Goal: Task Accomplishment & Management: Manage account settings

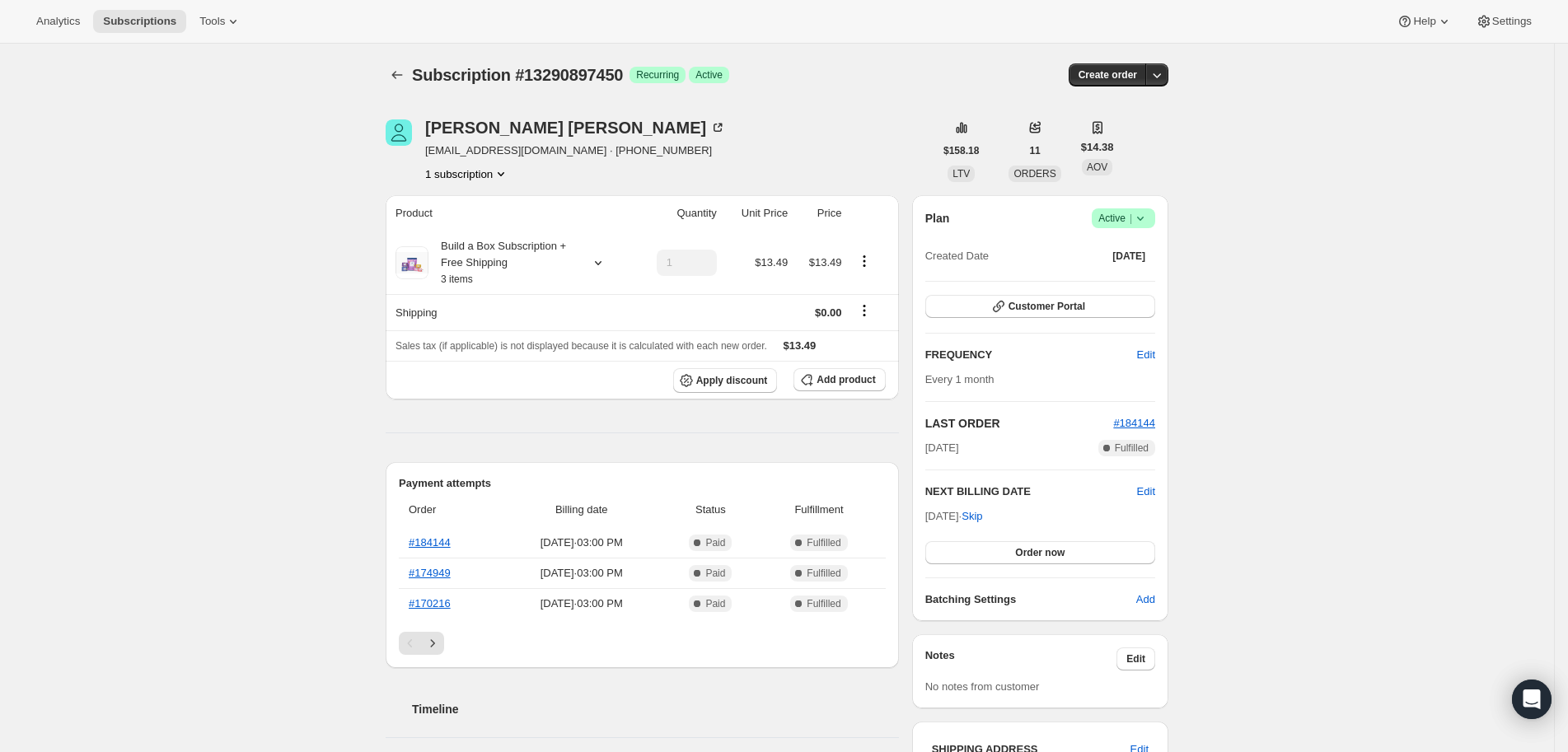
click at [1355, 448] on div "Subscription #13290897450. This page is ready Subscription #13290897450 Success…" at bounding box center [777, 687] width 1554 height 1286
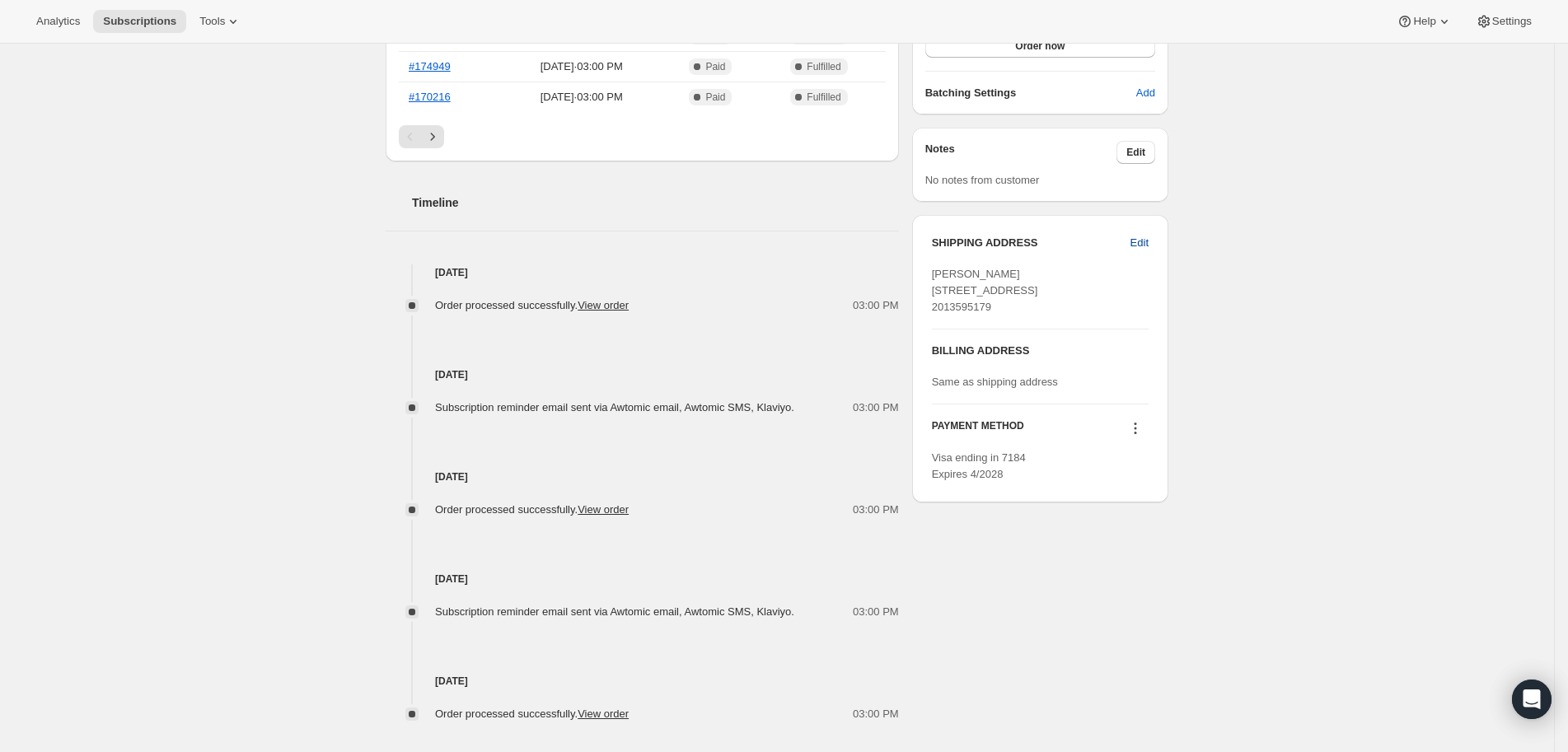
click at [1148, 231] on button "Edit" at bounding box center [1140, 243] width 38 height 27
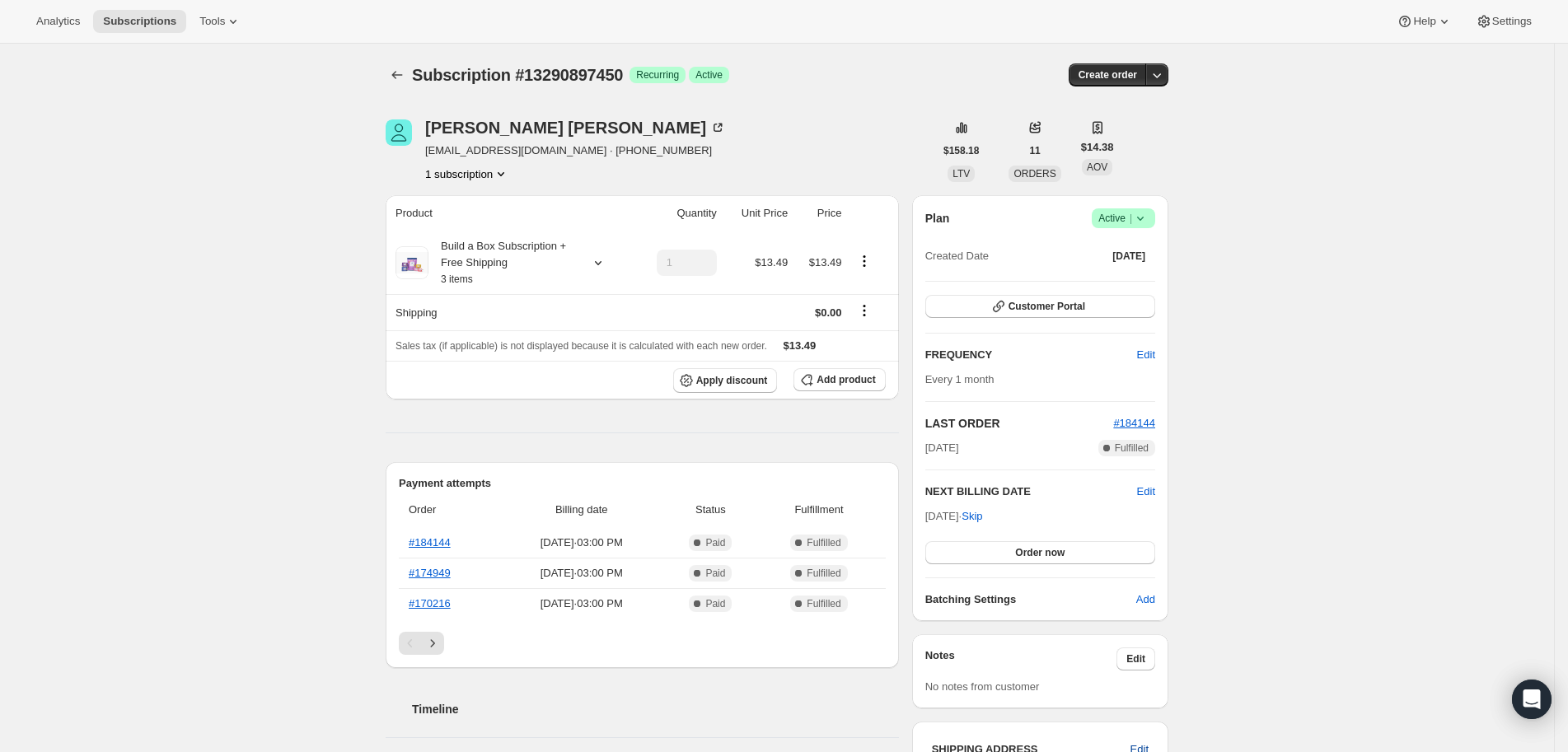
select select "NJ"
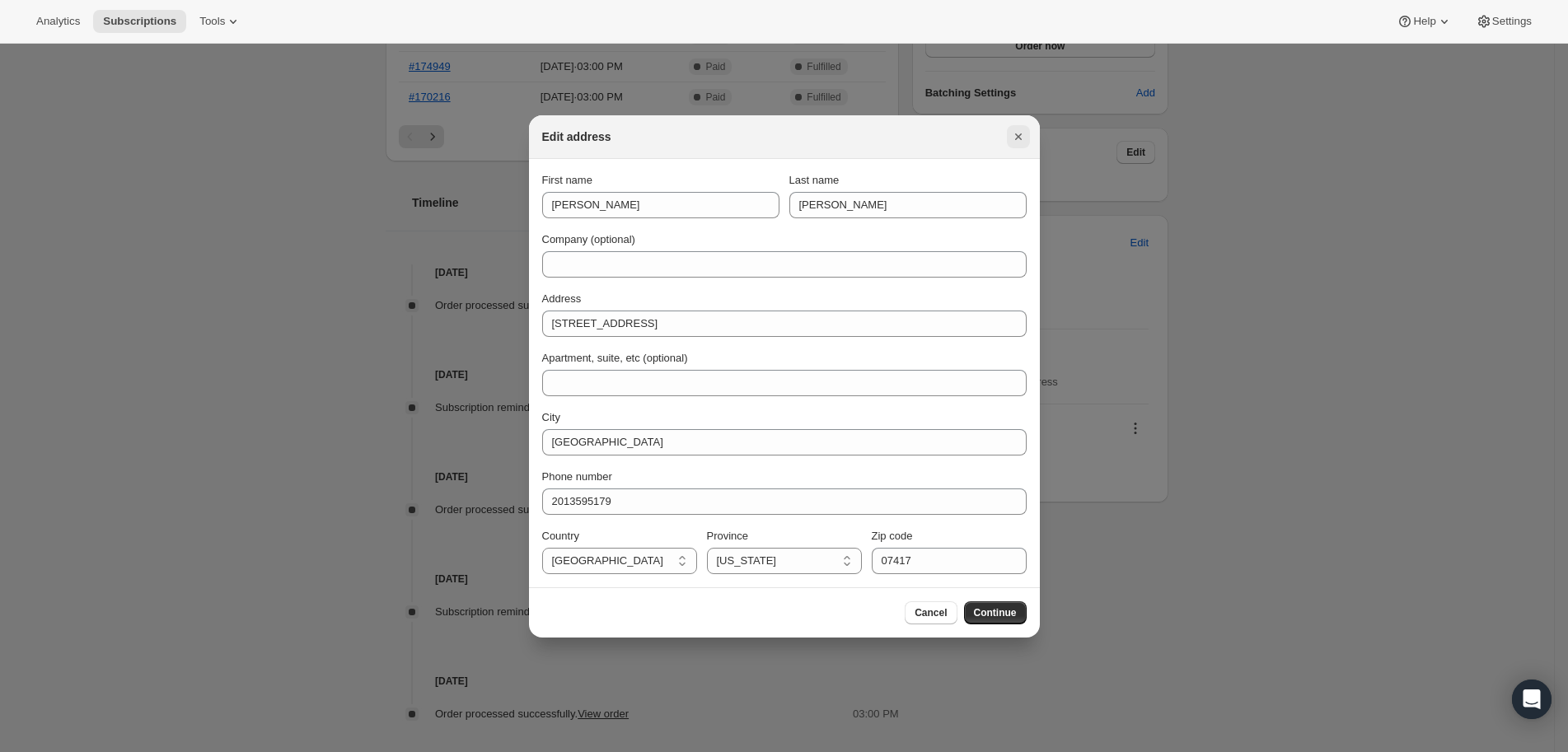
click at [1021, 135] on icon "Close" at bounding box center [1017, 136] width 16 height 16
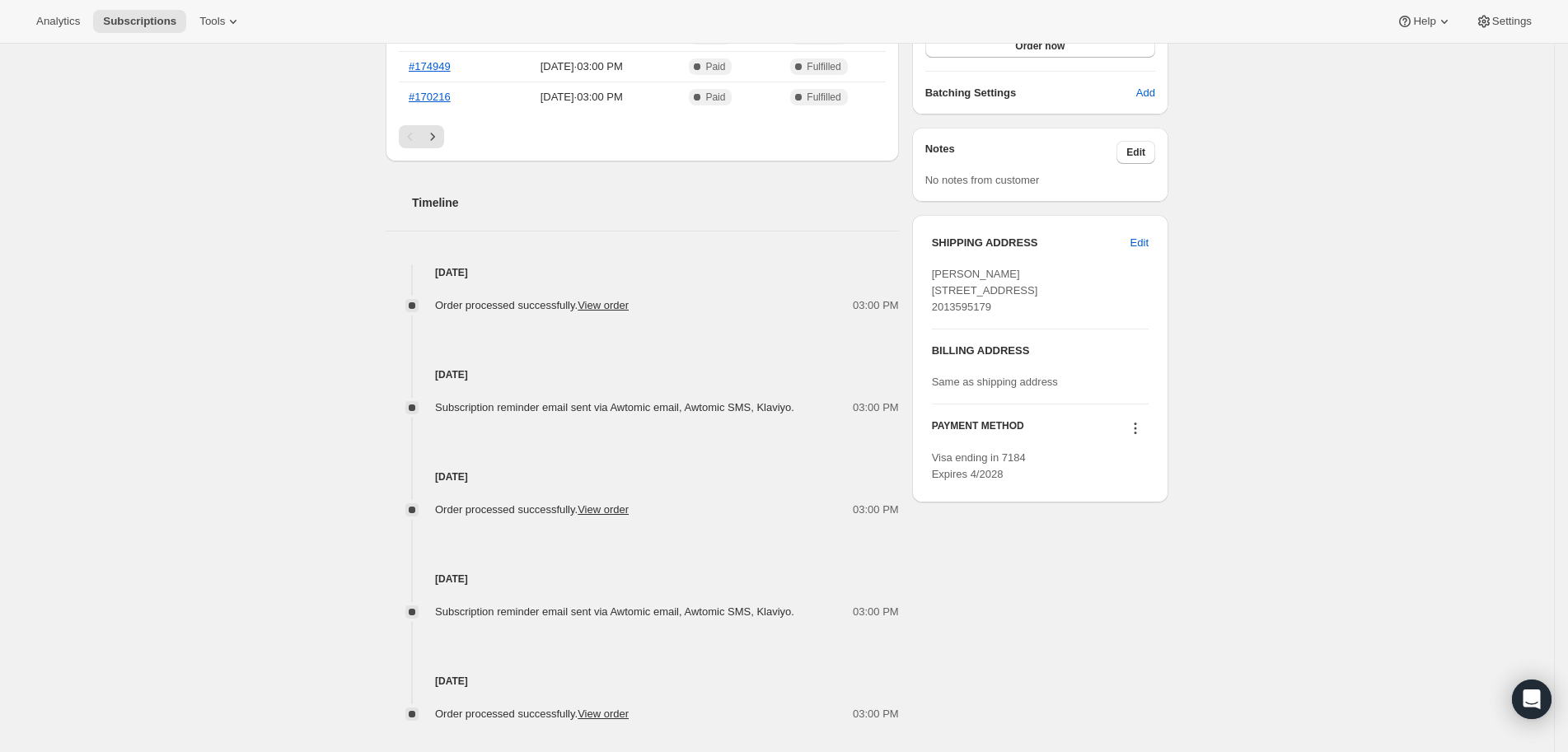
click at [1002, 245] on h3 "SHIPPING ADDRESS" at bounding box center [1031, 242] width 198 height 16
click at [1133, 244] on button "Edit" at bounding box center [1140, 243] width 38 height 27
select select "NJ"
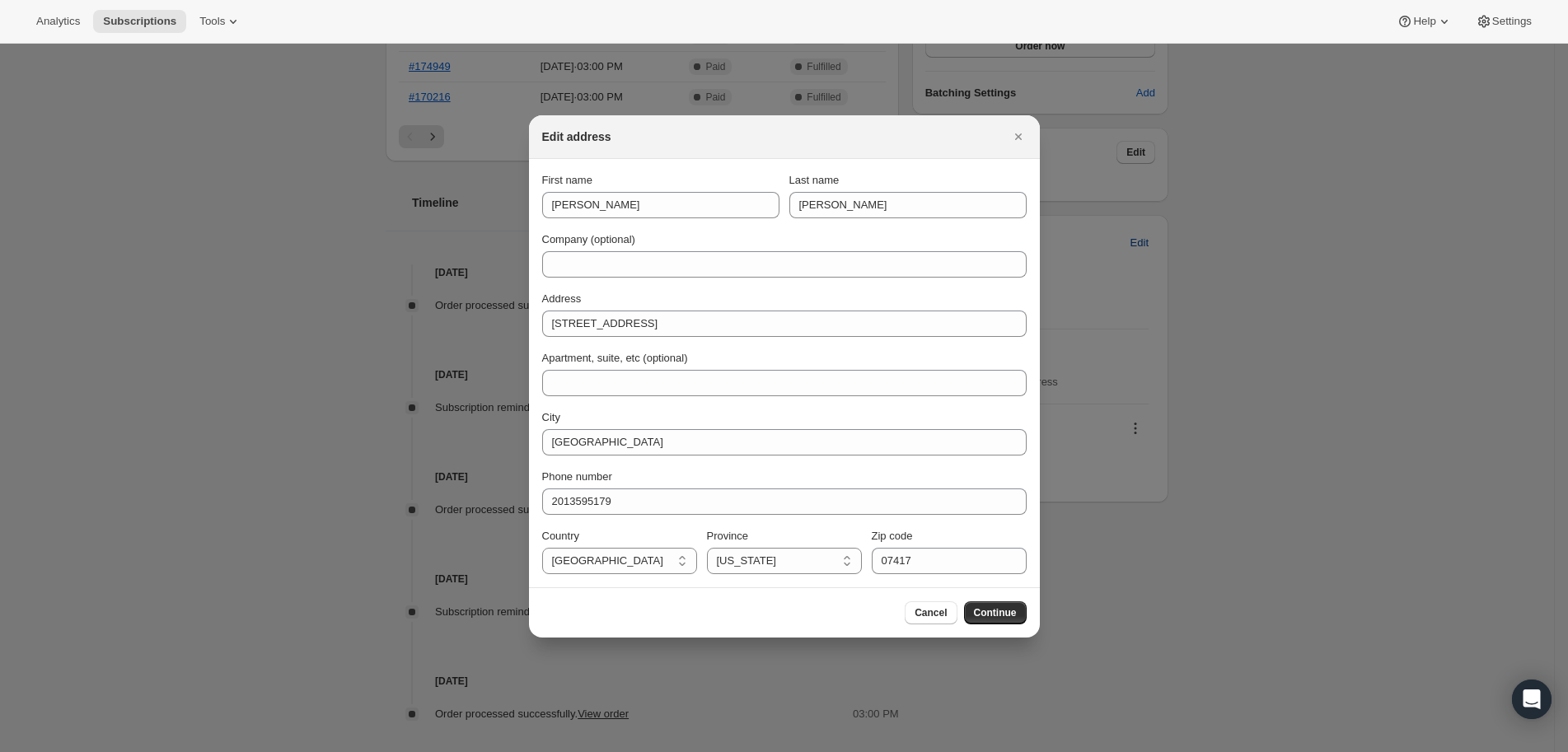
scroll to position [0, 0]
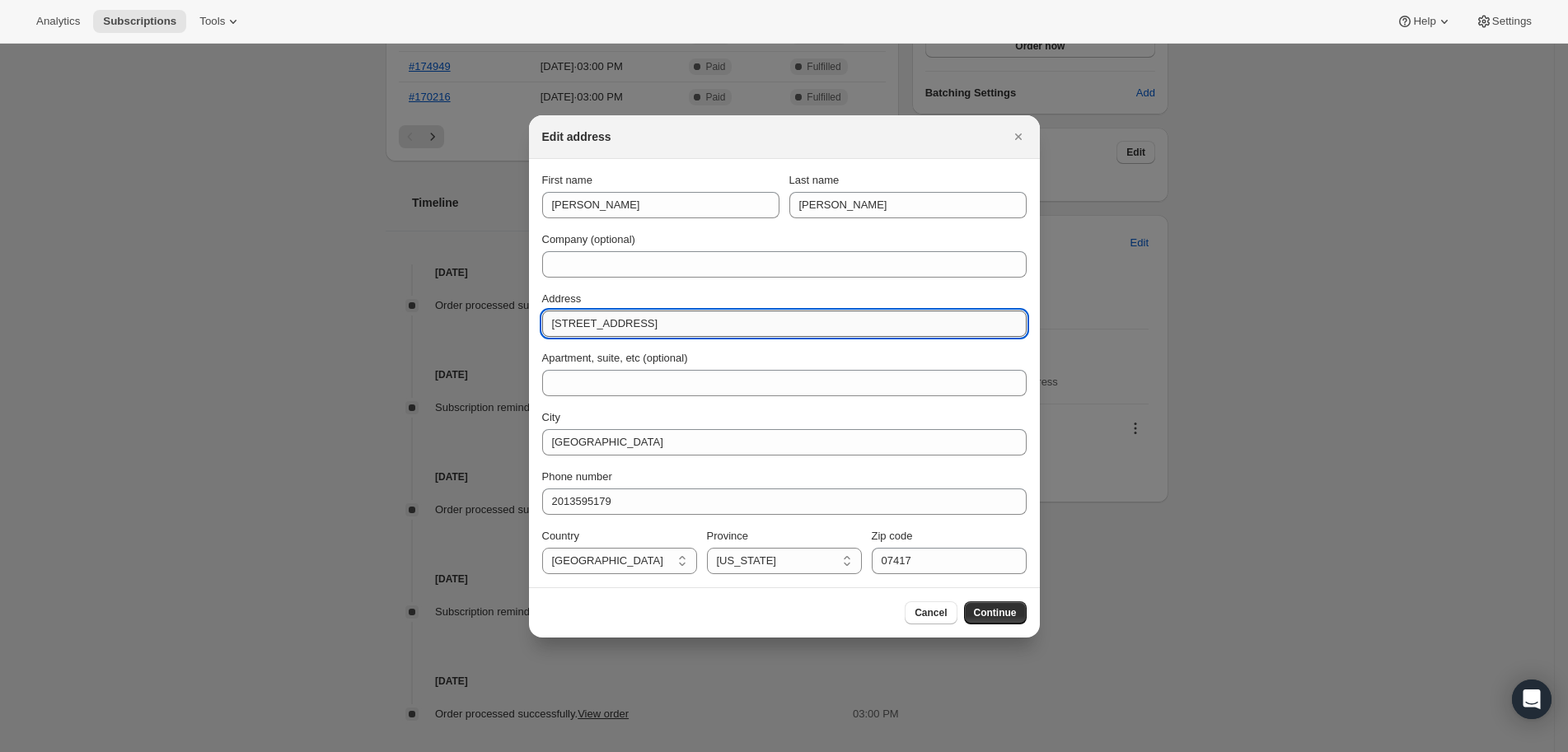
click at [664, 323] on input "[STREET_ADDRESS]" at bounding box center [784, 324] width 485 height 27
paste input ":rc2:"
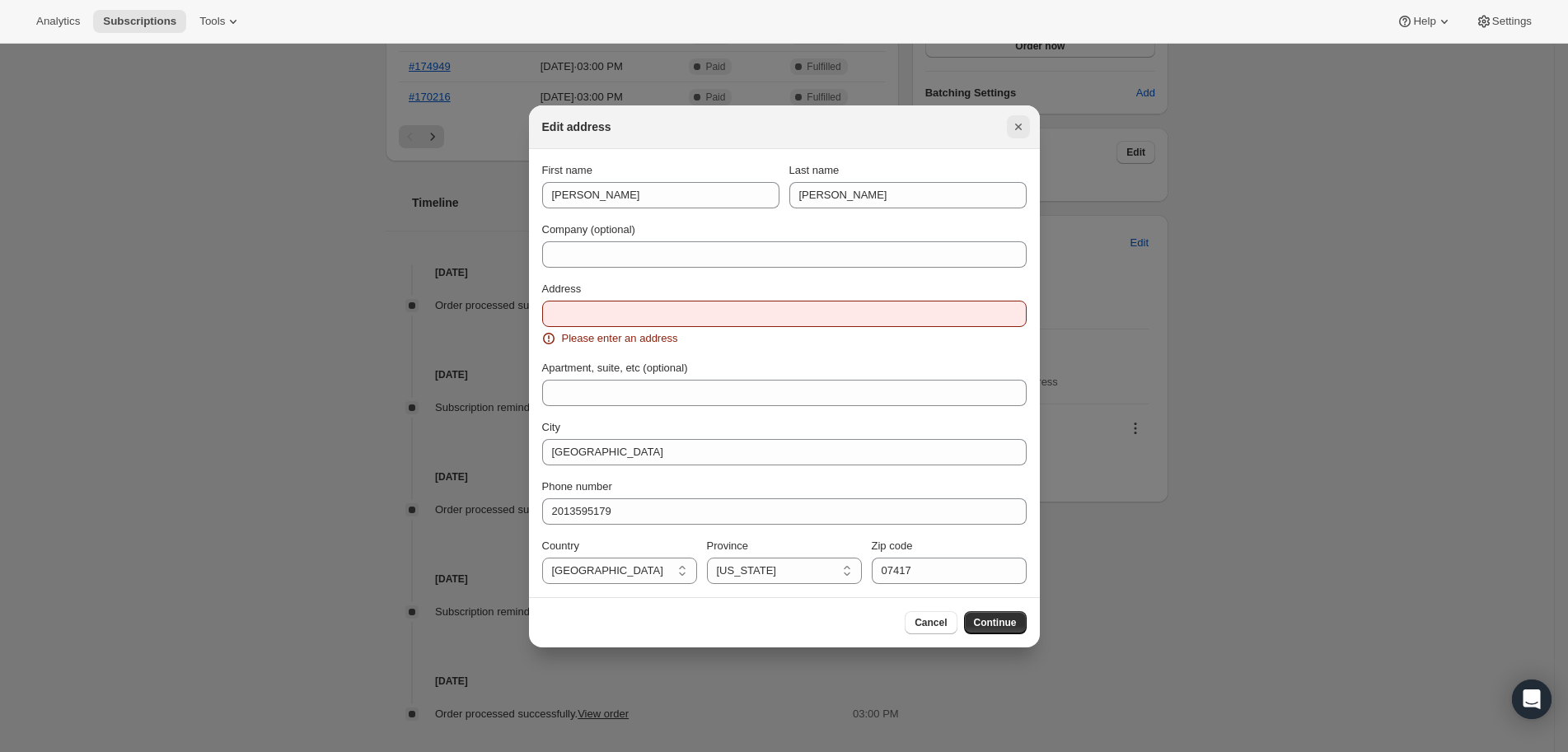
click at [1011, 136] on button "Close" at bounding box center [1018, 126] width 23 height 23
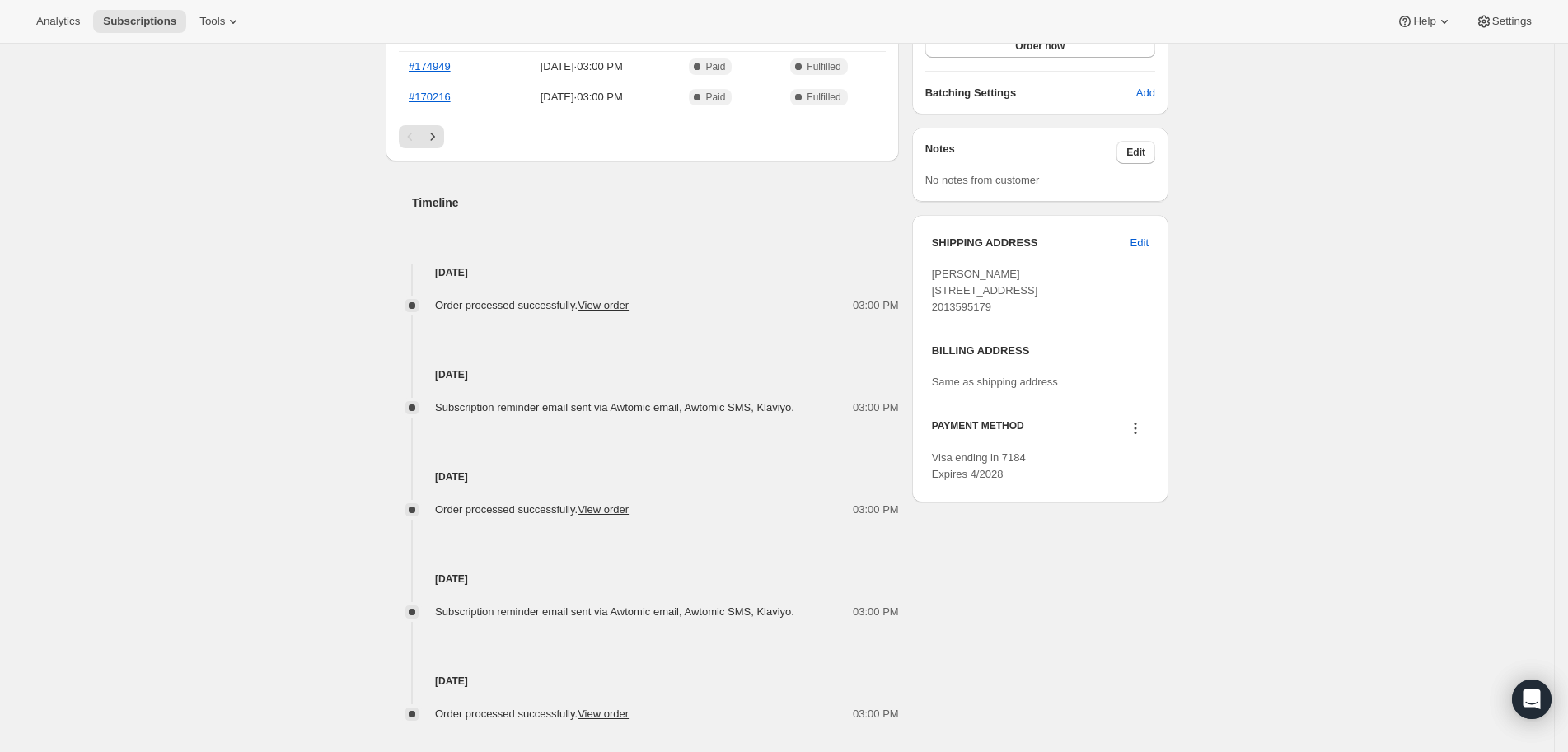
click at [1345, 386] on div "Subscription #13290897450. This page is ready Subscription #13290897450 Success…" at bounding box center [777, 180] width 1554 height 1286
click at [1135, 244] on span "Edit" at bounding box center [1139, 242] width 18 height 16
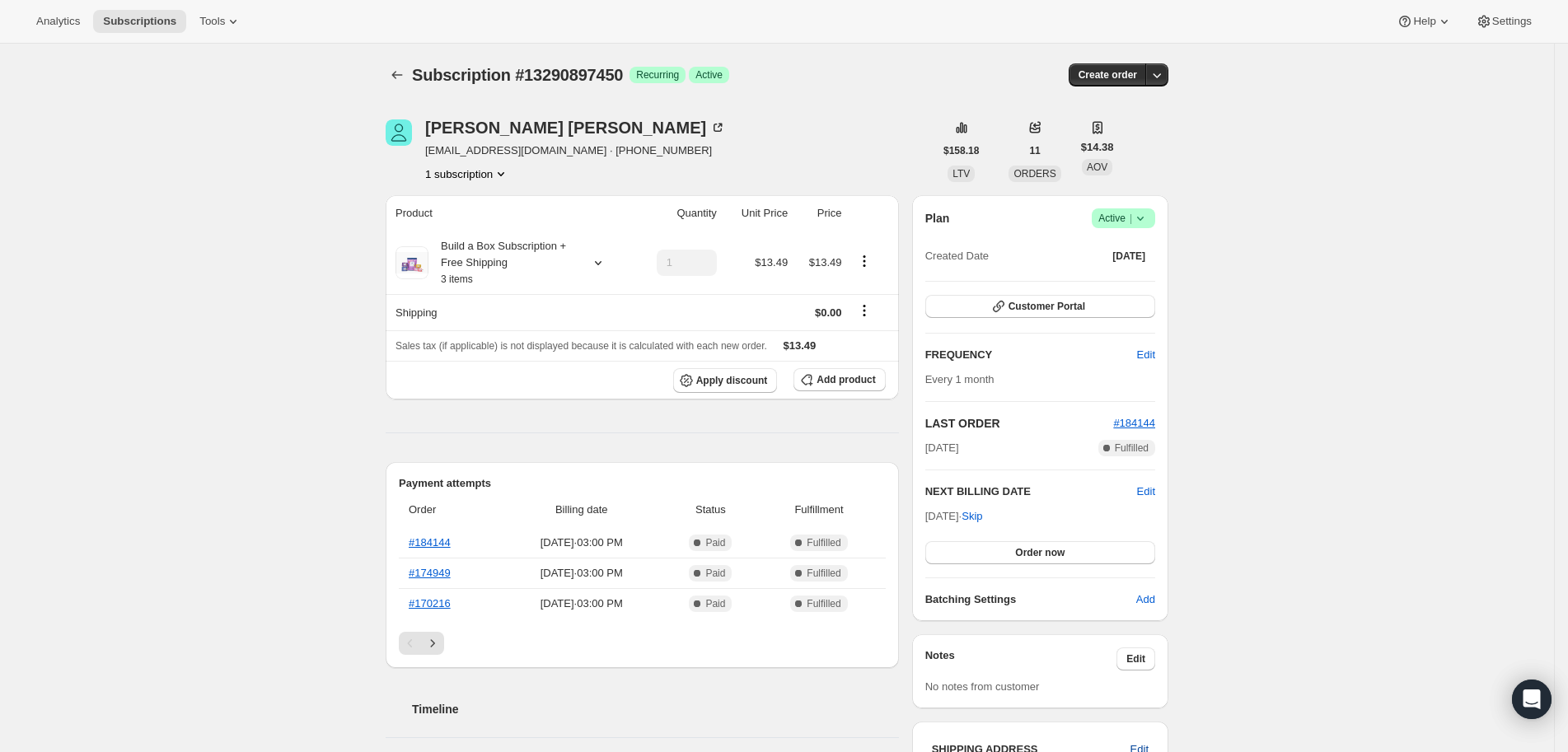
select select "NJ"
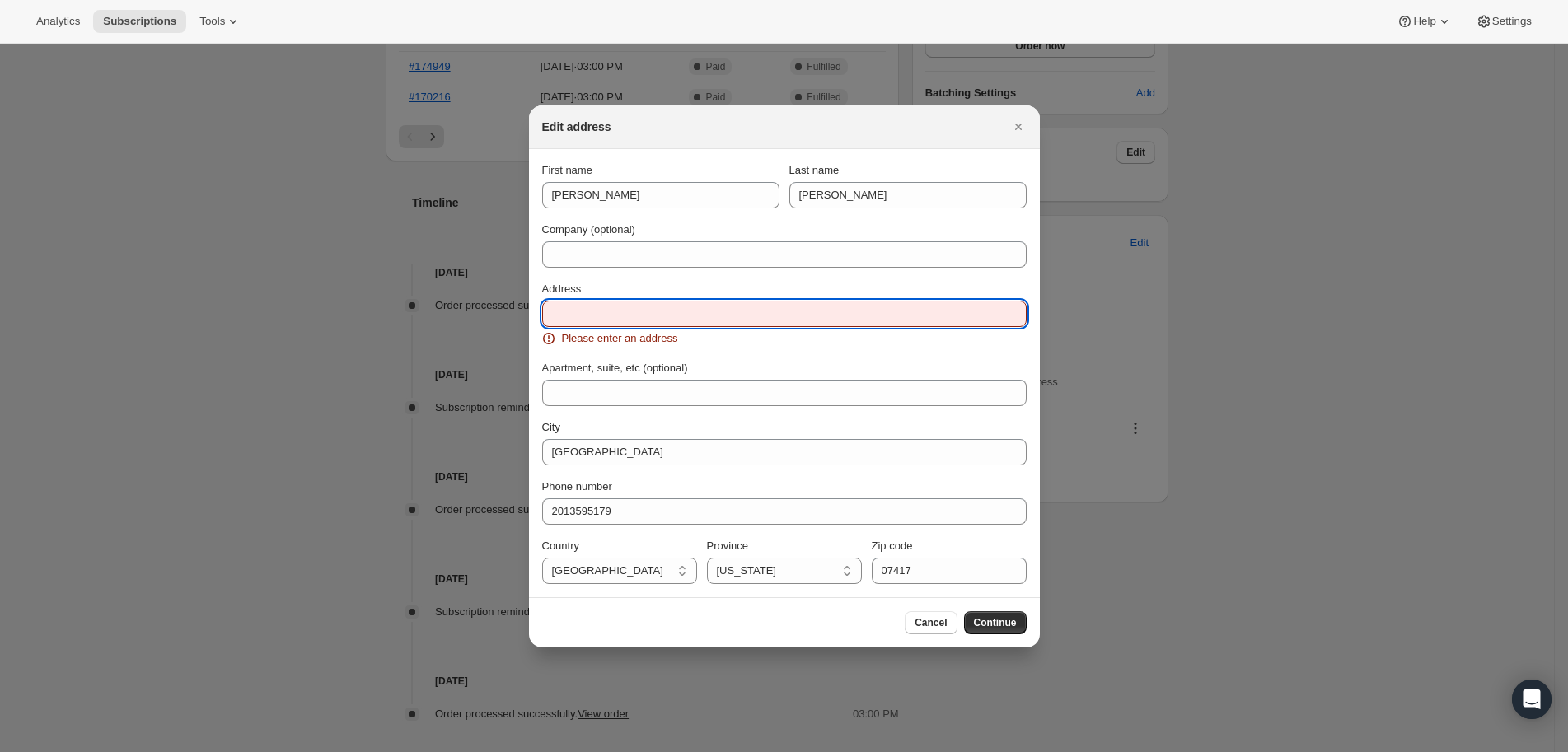
click at [754, 322] on input "Address" at bounding box center [784, 314] width 485 height 27
paste input "[STREET_ADDRESS]"
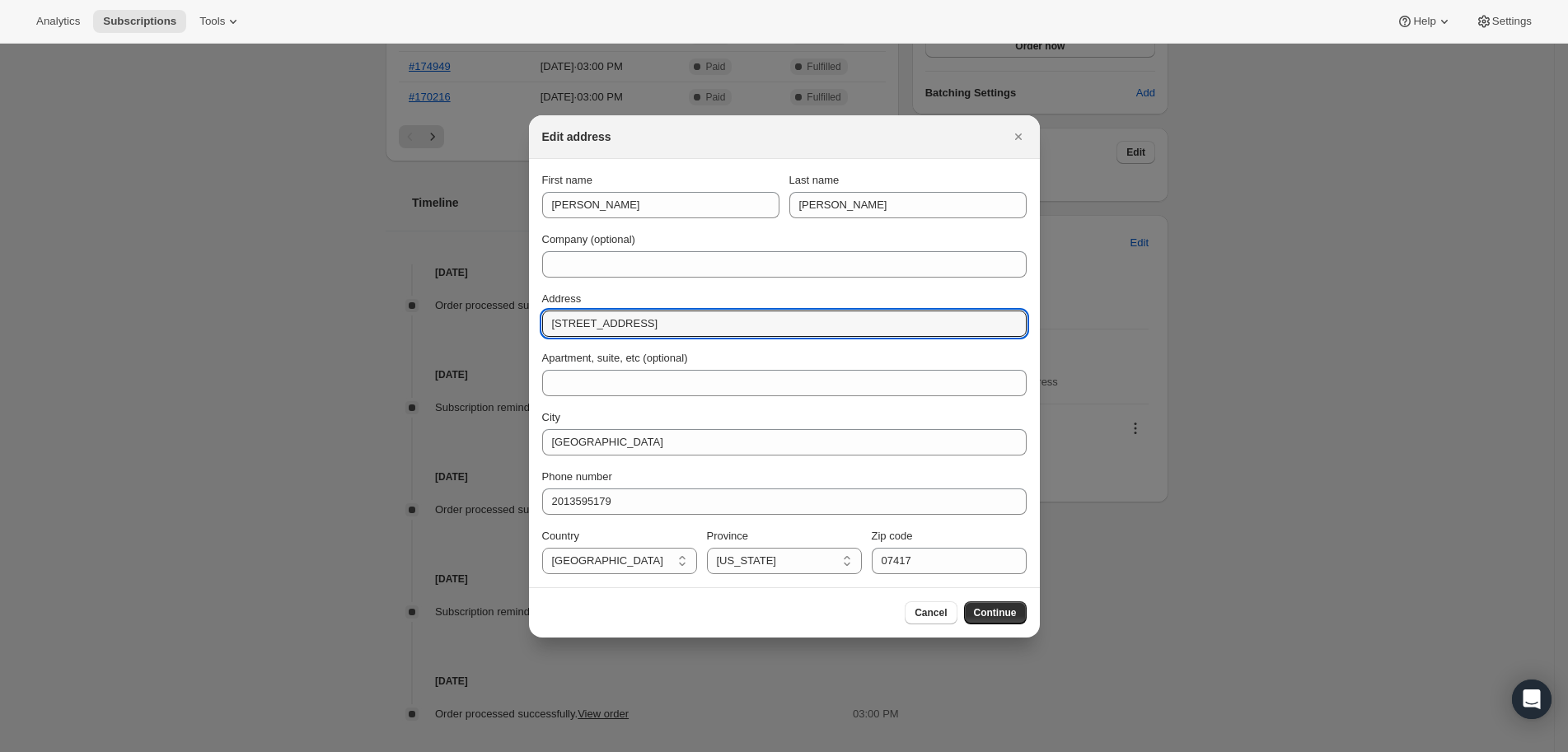
type input "[STREET_ADDRESS]"
click at [835, 356] on div "Apartment, suite, etc (optional)" at bounding box center [784, 357] width 485 height 16
click at [775, 329] on input "[STREET_ADDRESS]" at bounding box center [784, 324] width 485 height 27
click at [780, 326] on input "[STREET_ADDRESS]" at bounding box center [784, 324] width 485 height 27
click at [1016, 135] on icon "Close" at bounding box center [1017, 136] width 7 height 7
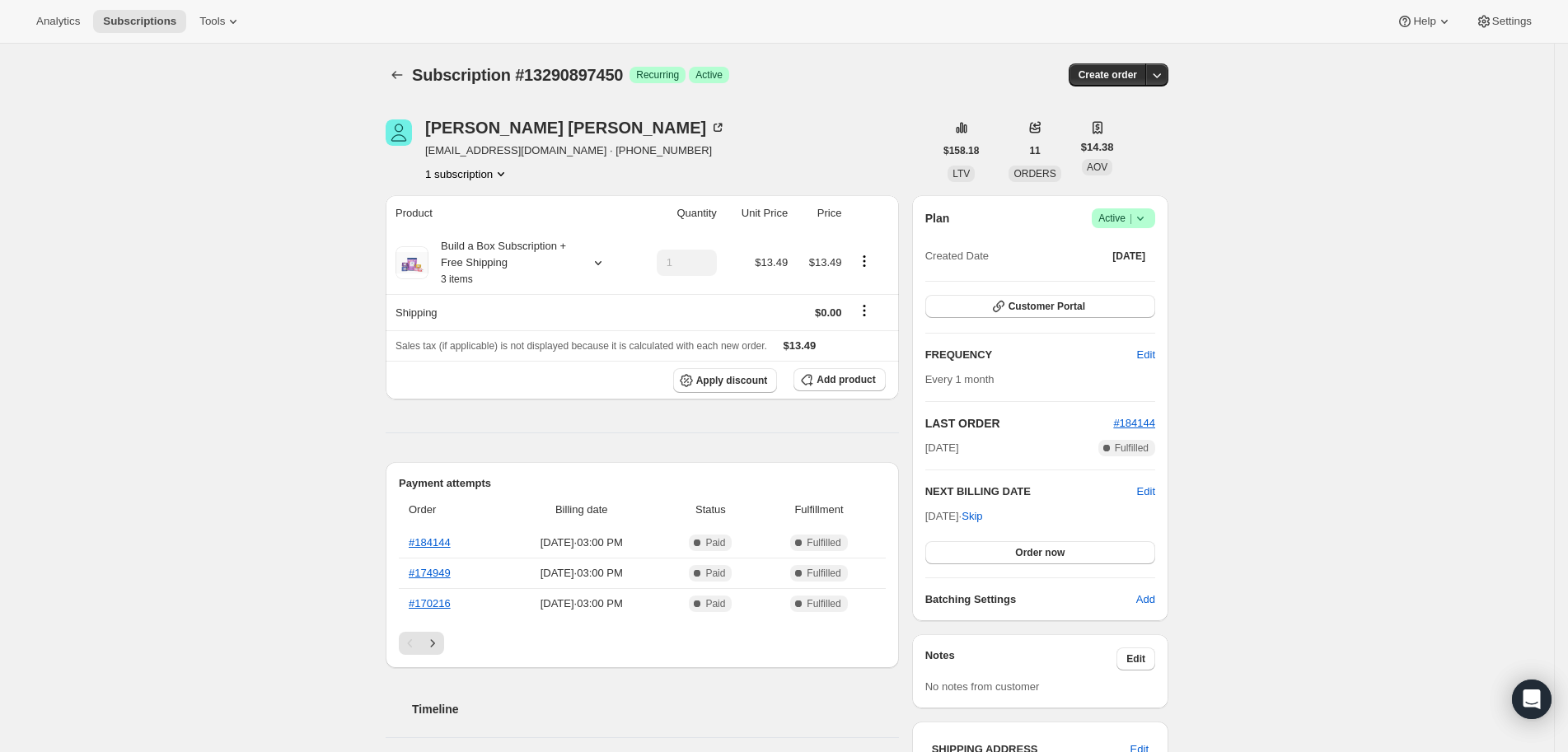
scroll to position [507, 0]
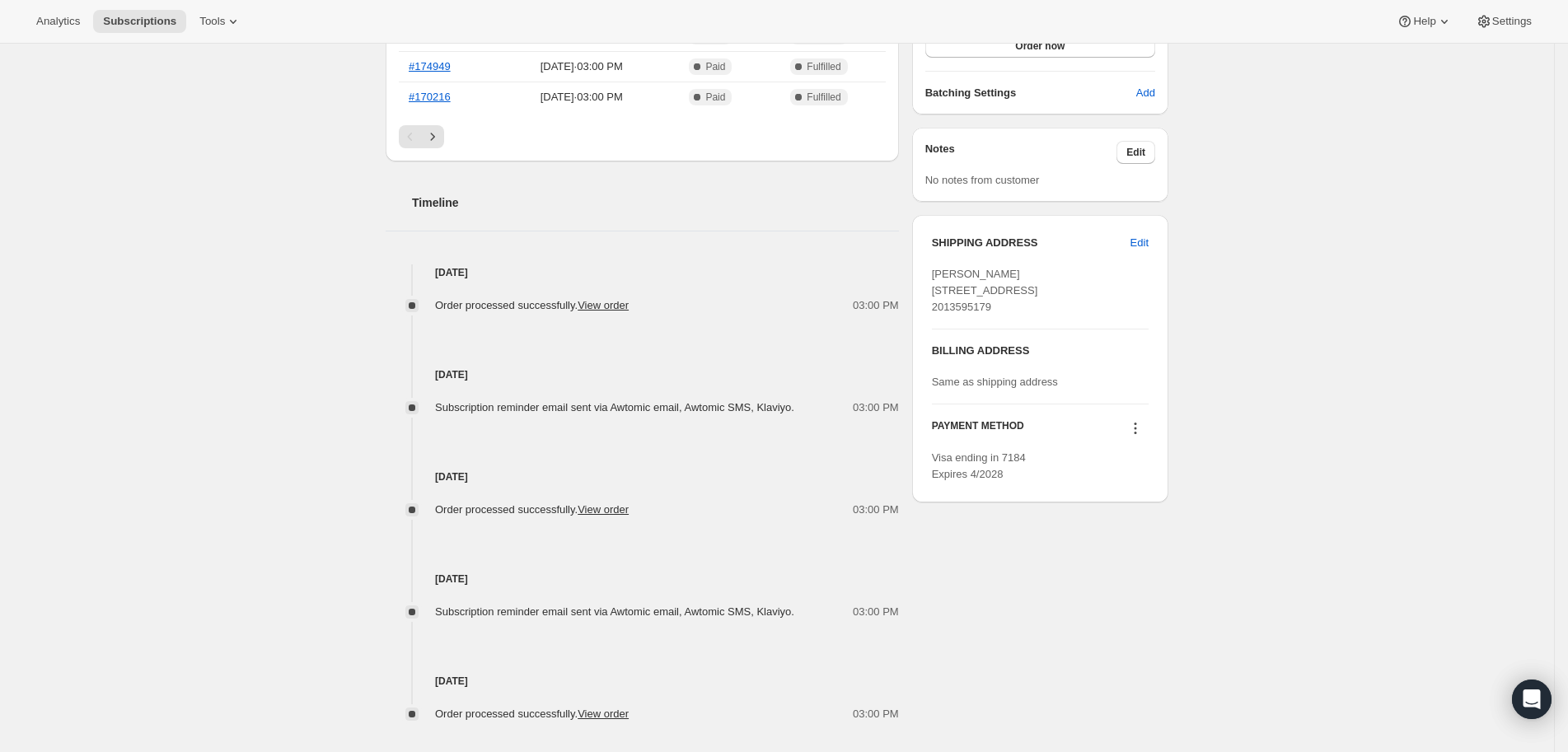
drag, startPoint x: 1254, startPoint y: 308, endPoint x: 1215, endPoint y: 293, distance: 41.8
click at [1254, 309] on div "Subscription #13290897450. This page is ready Subscription #13290897450 Success…" at bounding box center [777, 180] width 1554 height 1286
click at [1144, 237] on span "Edit" at bounding box center [1139, 242] width 18 height 16
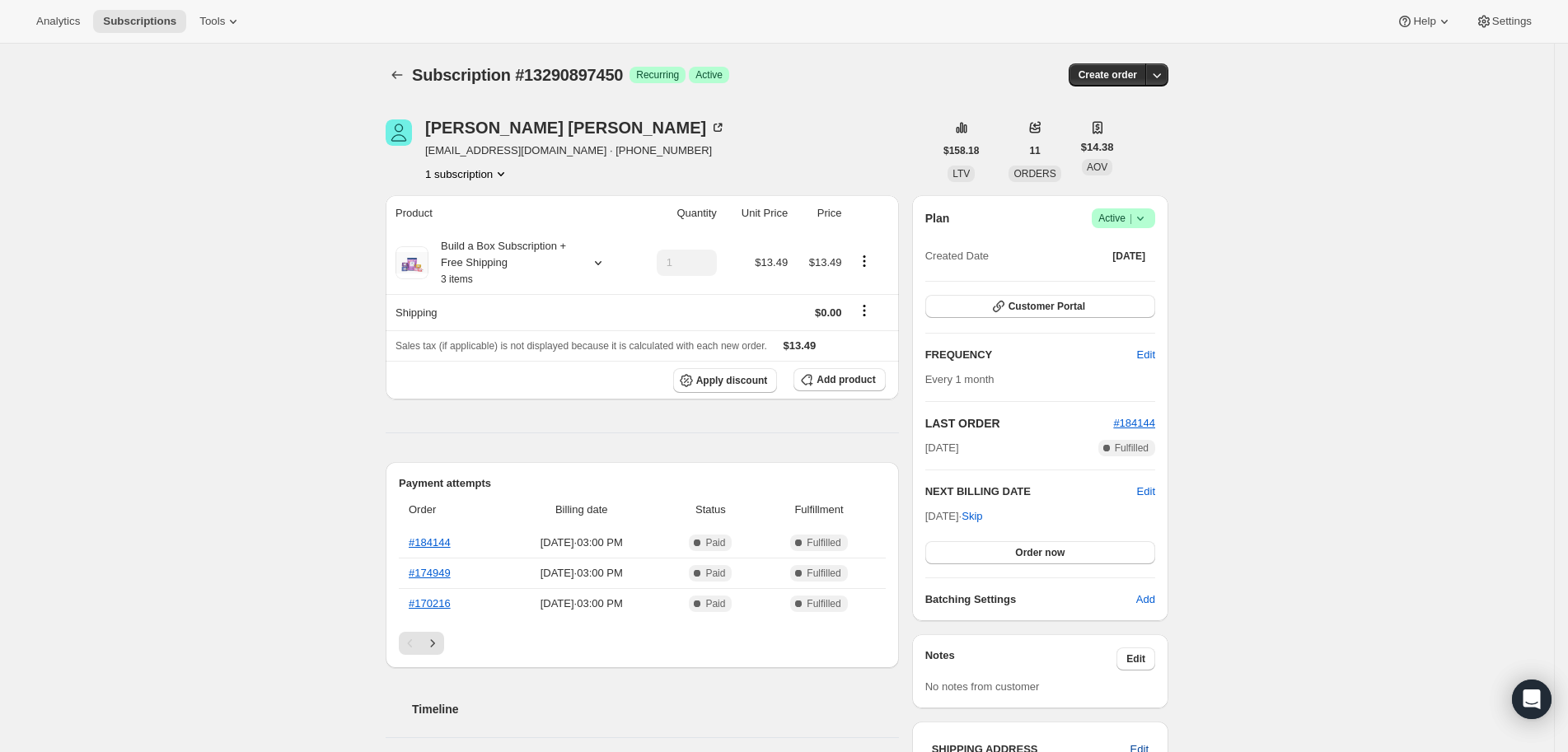
select select "NJ"
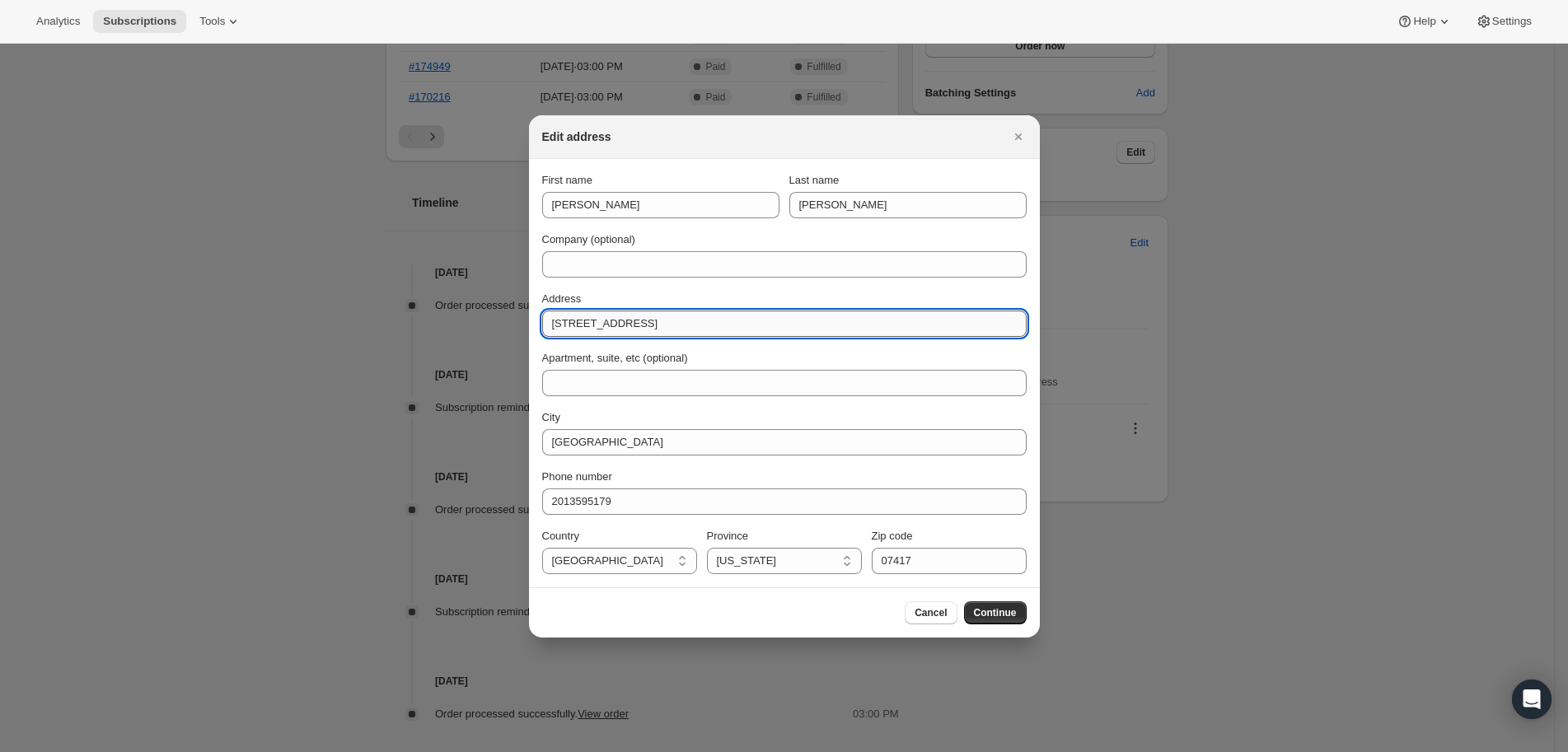
drag, startPoint x: 733, startPoint y: 319, endPoint x: 809, endPoint y: 326, distance: 76.3
click at [809, 326] on input "[STREET_ADDRESS]" at bounding box center [784, 324] width 485 height 27
drag, startPoint x: 655, startPoint y: 324, endPoint x: 818, endPoint y: 318, distance: 163.1
click at [818, 318] on input "[STREET_ADDRESS]" at bounding box center [784, 324] width 485 height 27
type input "[STREET_ADDRESS]"
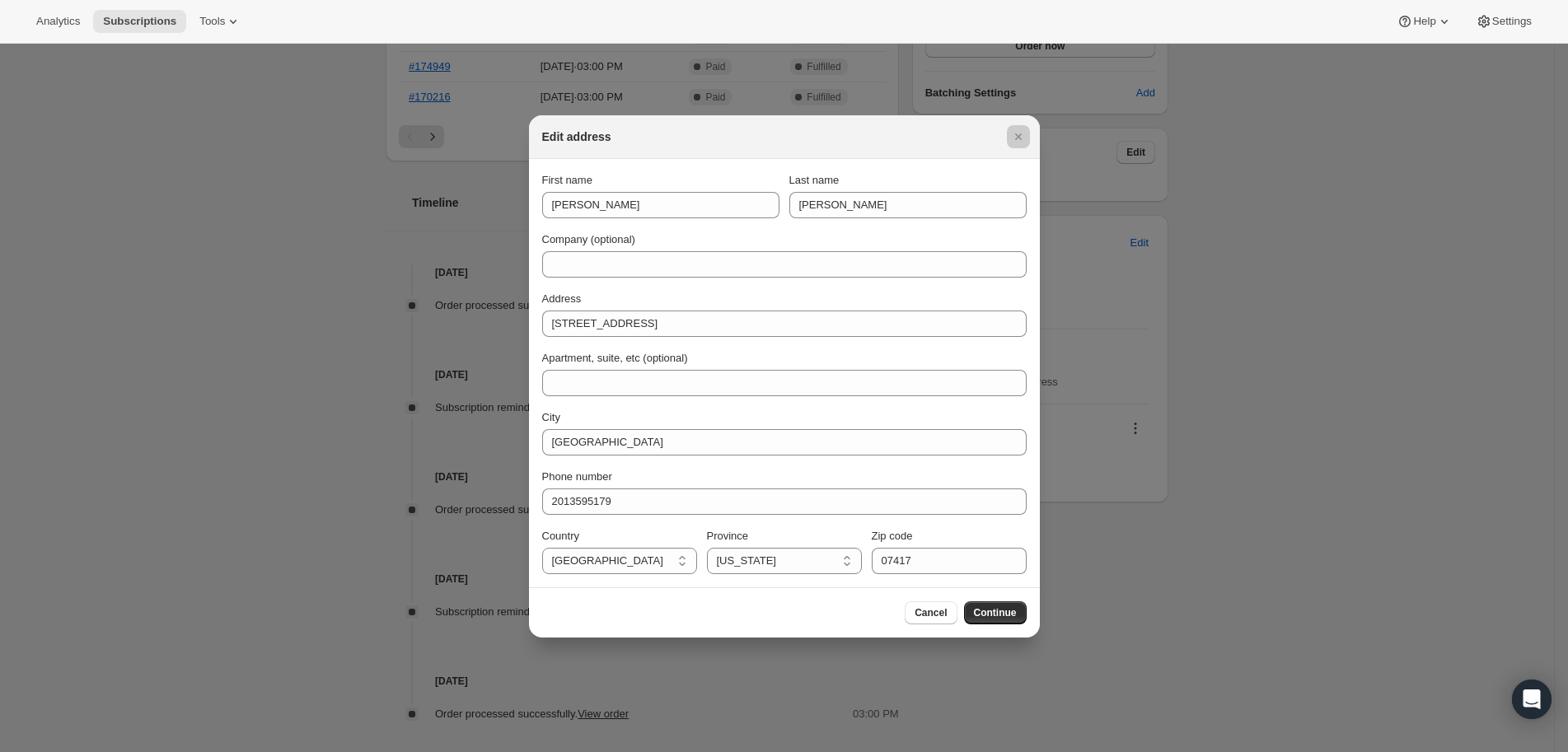
click at [1170, 358] on div at bounding box center [784, 376] width 1568 height 752
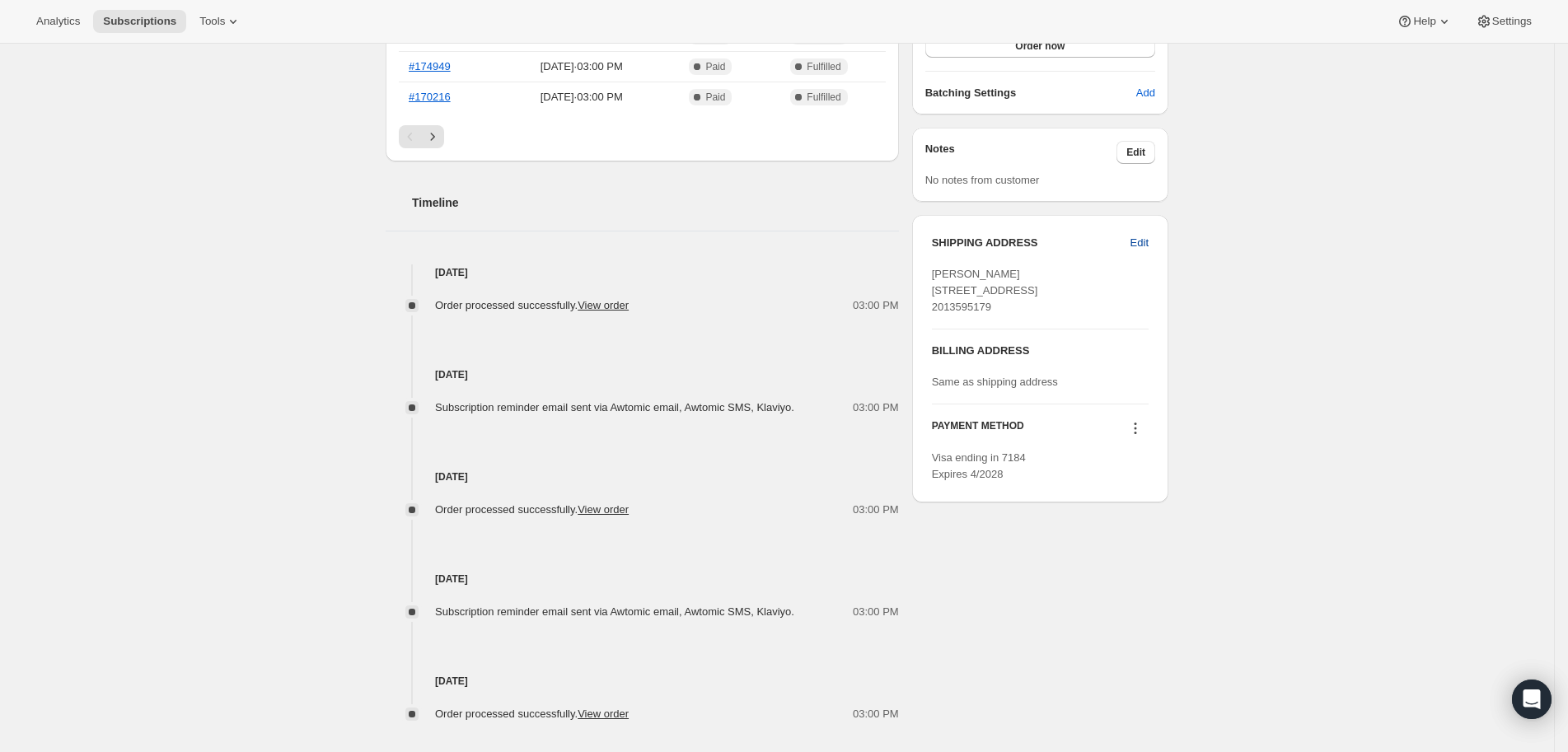
click at [1138, 235] on span "Edit" at bounding box center [1139, 242] width 18 height 16
select select "NJ"
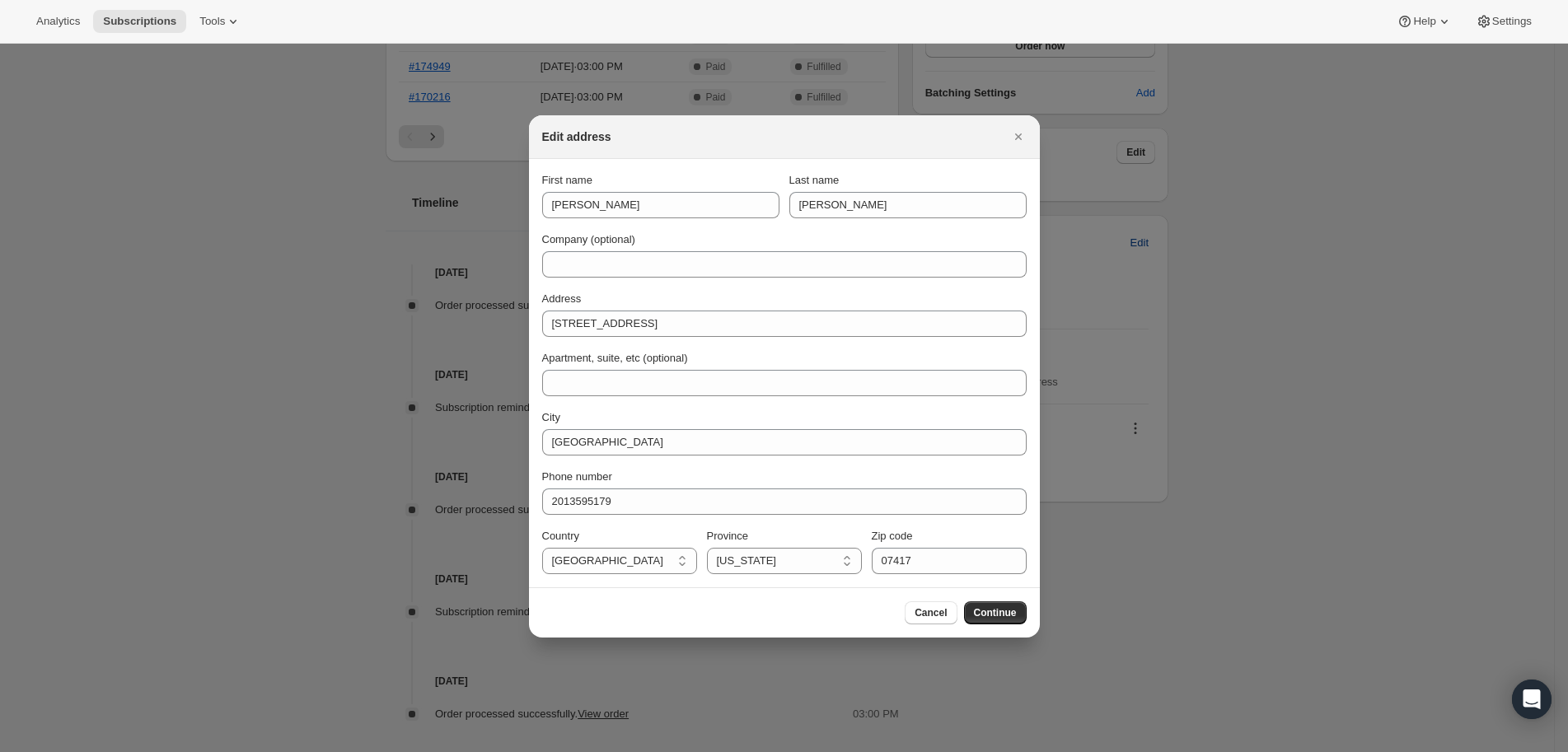
scroll to position [0, 0]
click at [1015, 144] on icon "Close" at bounding box center [1017, 136] width 16 height 16
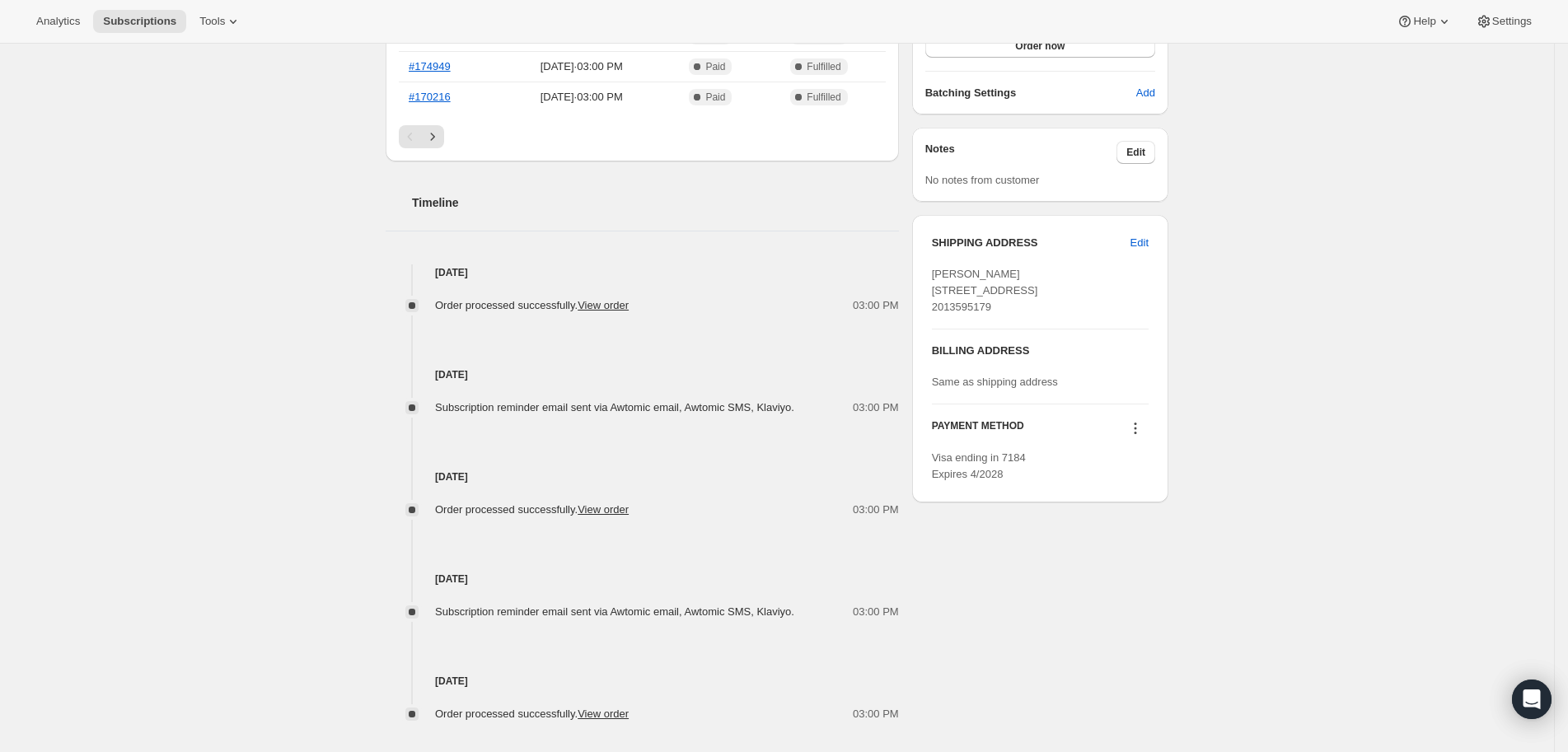
click at [1287, 335] on div "Subscription #13290897450. This page is ready Subscription #13290897450 Success…" at bounding box center [777, 180] width 1554 height 1286
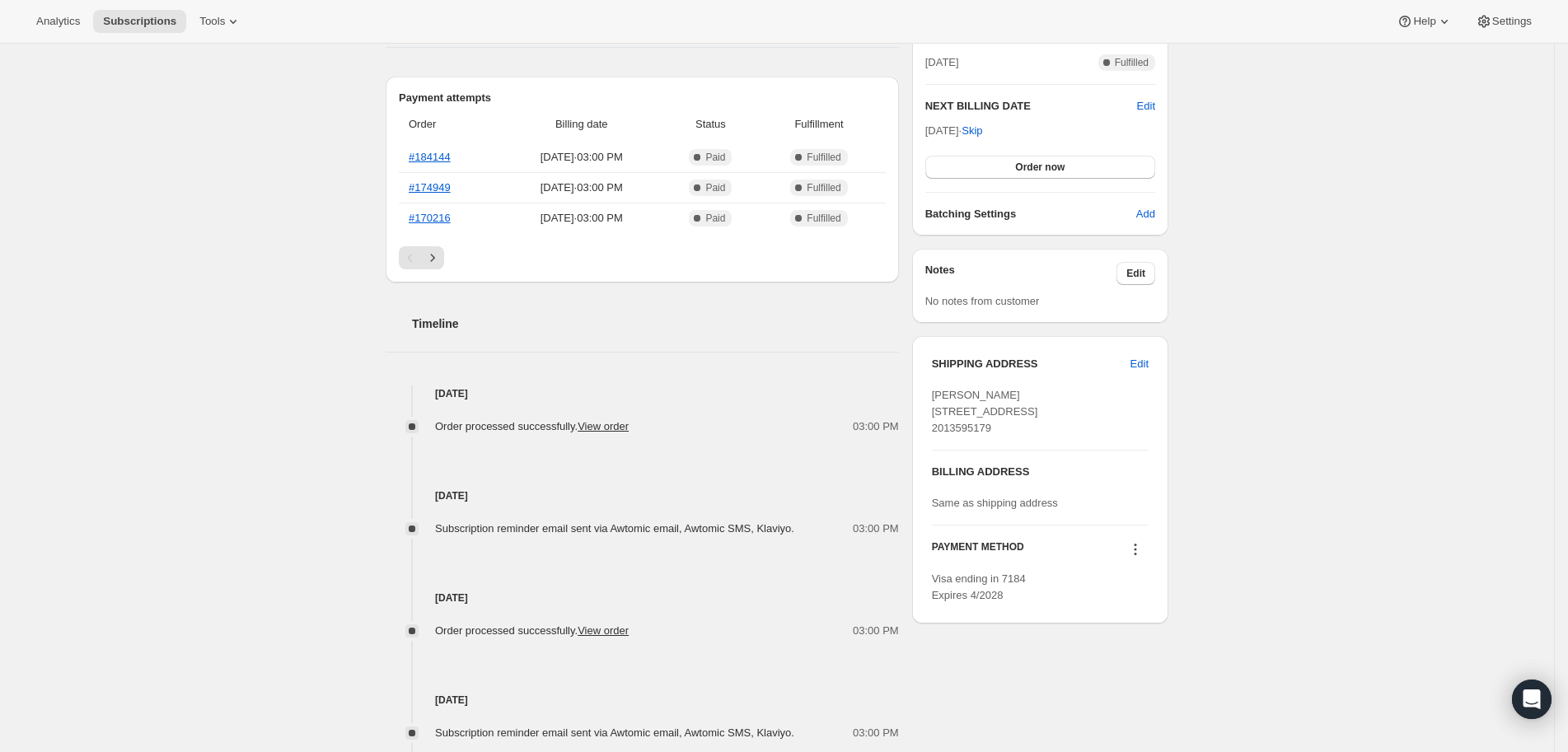
scroll to position [386, 0]
click at [1153, 344] on div "SHIPPING ADDRESS Edit Melodie Petrosino 502 Sterling Drive Franklin Lakes NJ, 0…" at bounding box center [1039, 479] width 256 height 287
click at [1145, 350] on button "Edit" at bounding box center [1140, 363] width 38 height 27
select select "NJ"
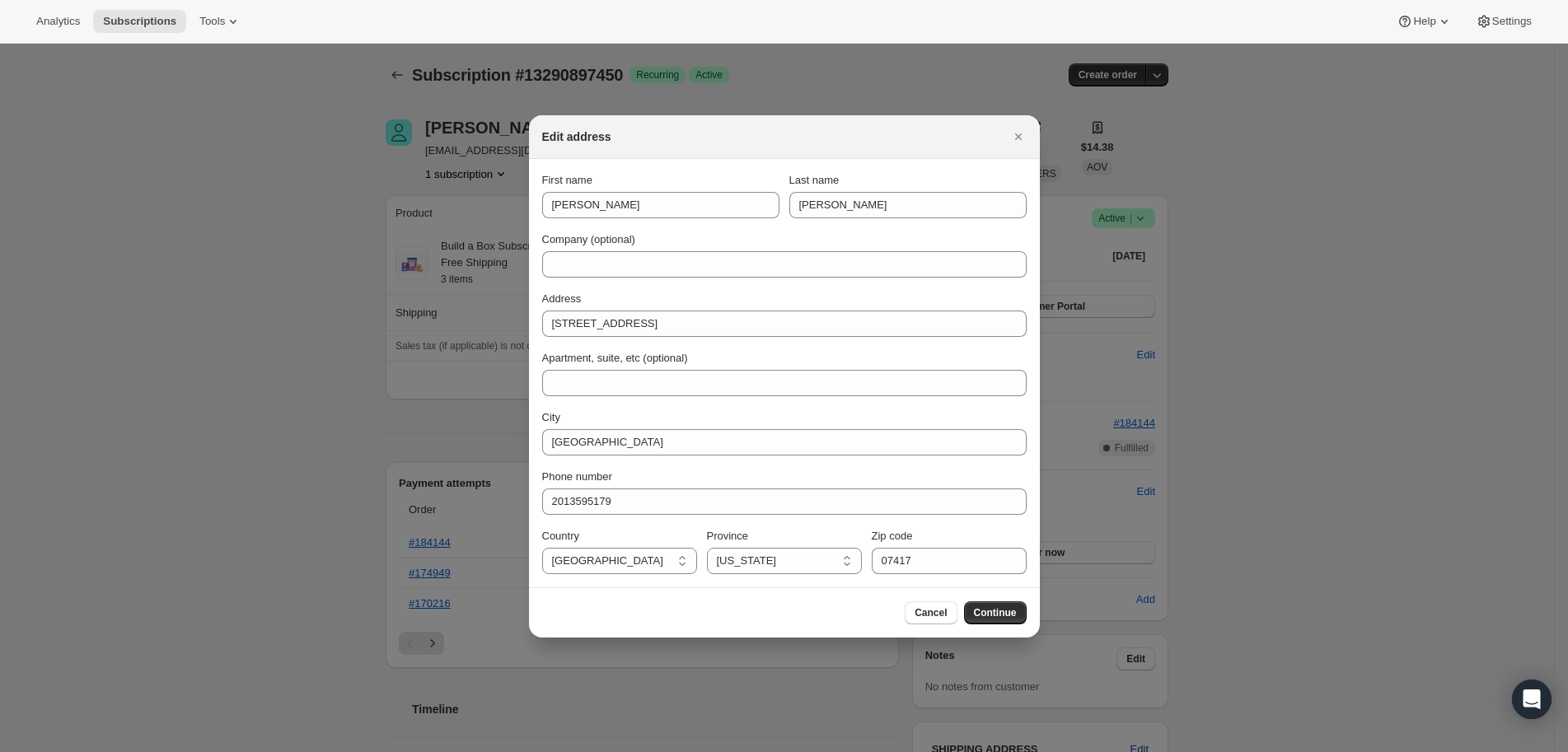
scroll to position [0, 0]
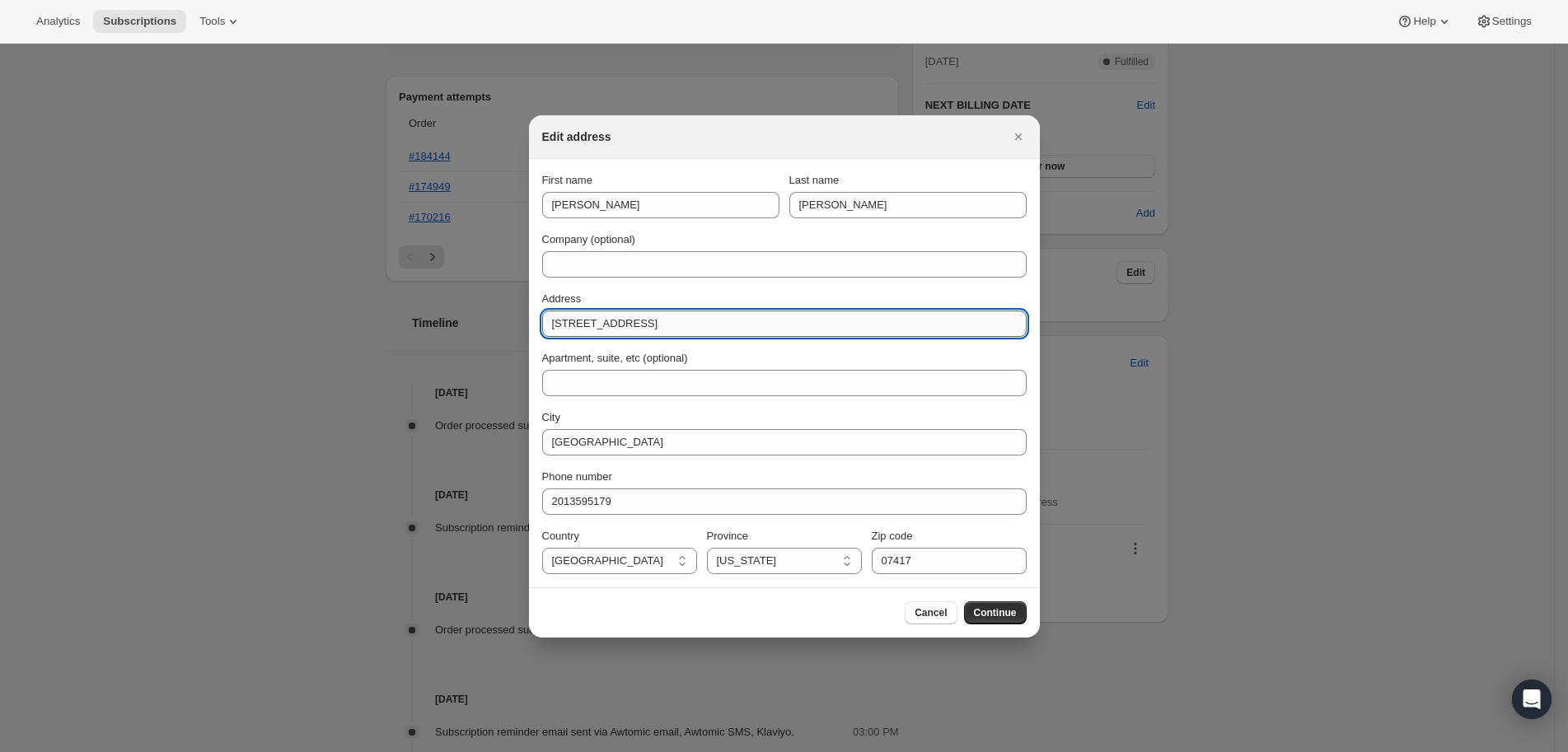
click at [726, 317] on input "[STREET_ADDRESS]" at bounding box center [784, 324] width 485 height 27
click at [725, 317] on input "[STREET_ADDRESS]" at bounding box center [784, 324] width 485 height 27
paste input "[STREET_ADDRESS]"
drag, startPoint x: 652, startPoint y: 321, endPoint x: 787, endPoint y: 331, distance: 135.4
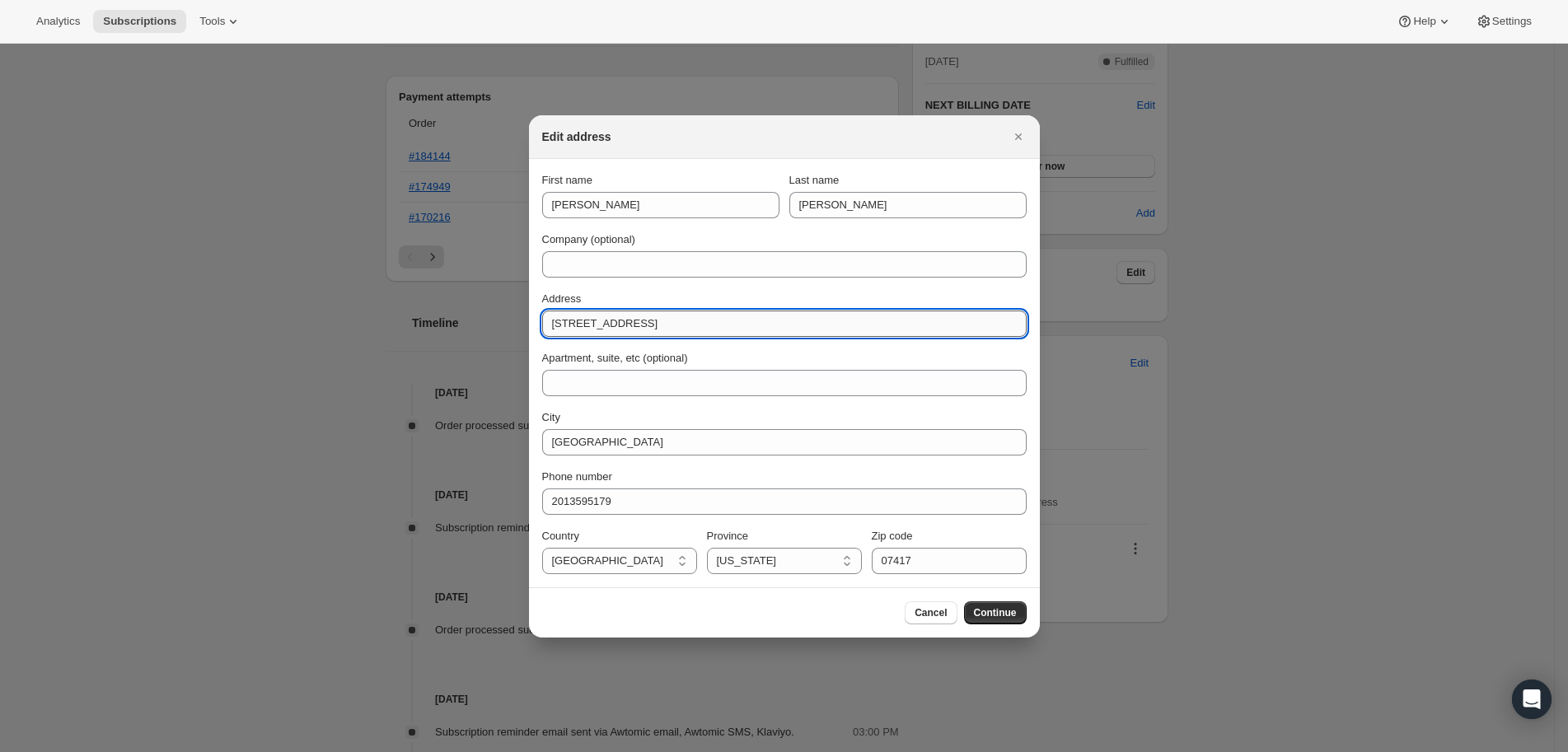
click at [787, 331] on input "[STREET_ADDRESS]" at bounding box center [784, 324] width 485 height 27
type input "[STREET_ADDRESS]"
click at [1005, 402] on div "First name Melodie Last name Petrosino Company (optional) Address 697 Knollwood…" at bounding box center [784, 374] width 485 height 402
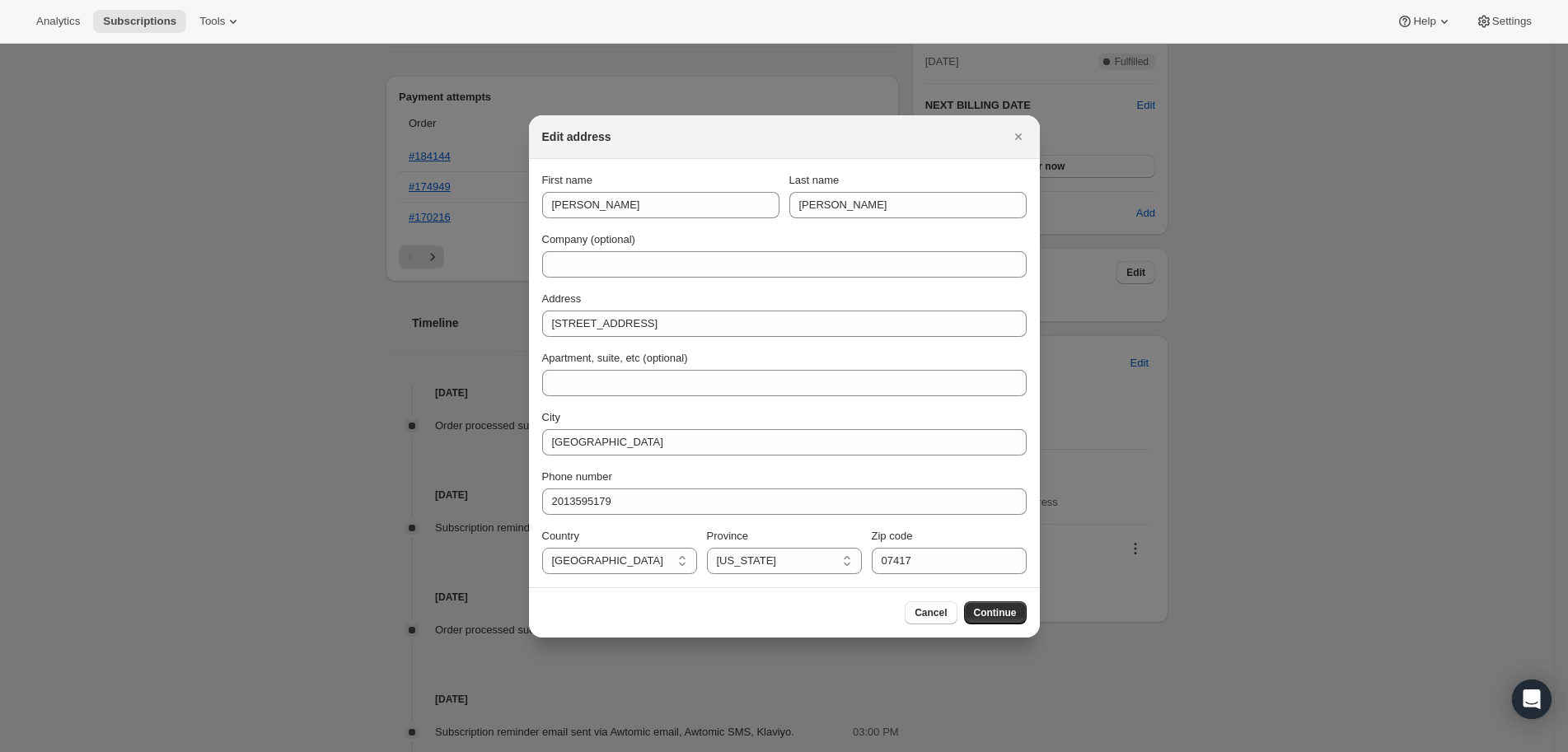
click at [1013, 621] on button "Continue" at bounding box center [994, 613] width 62 height 23
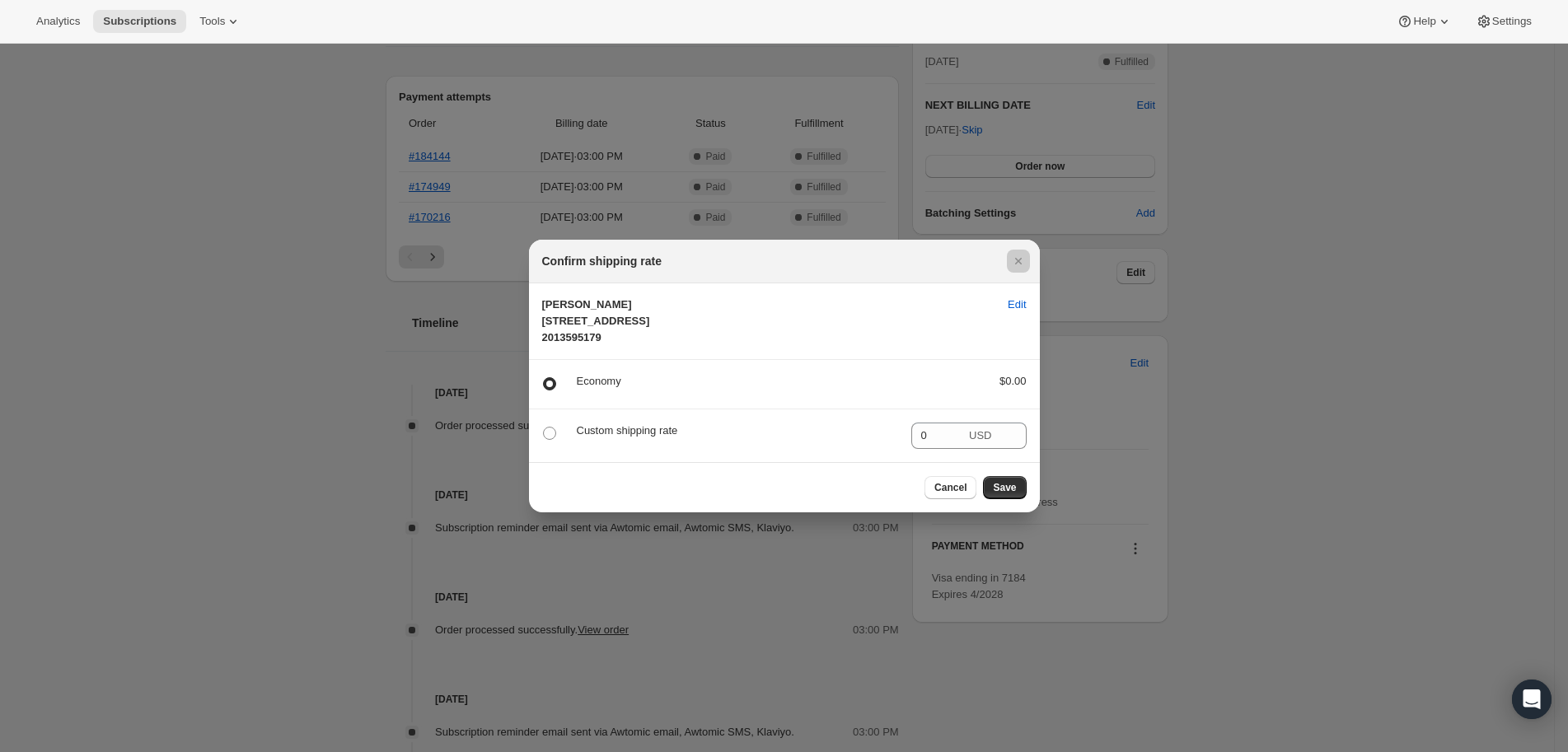
click at [1014, 610] on div at bounding box center [784, 376] width 1568 height 752
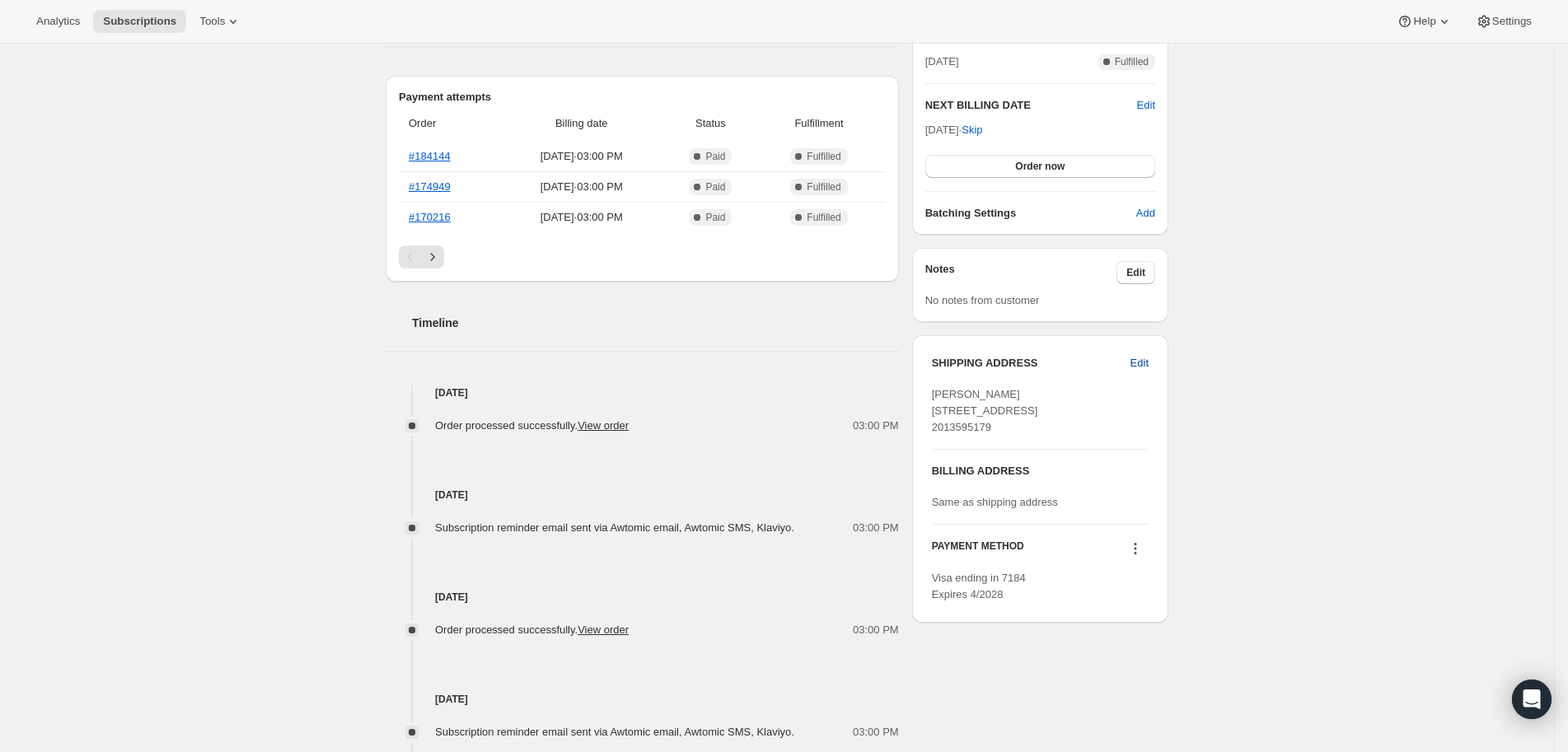
click at [1148, 357] on span "Edit" at bounding box center [1139, 363] width 18 height 16
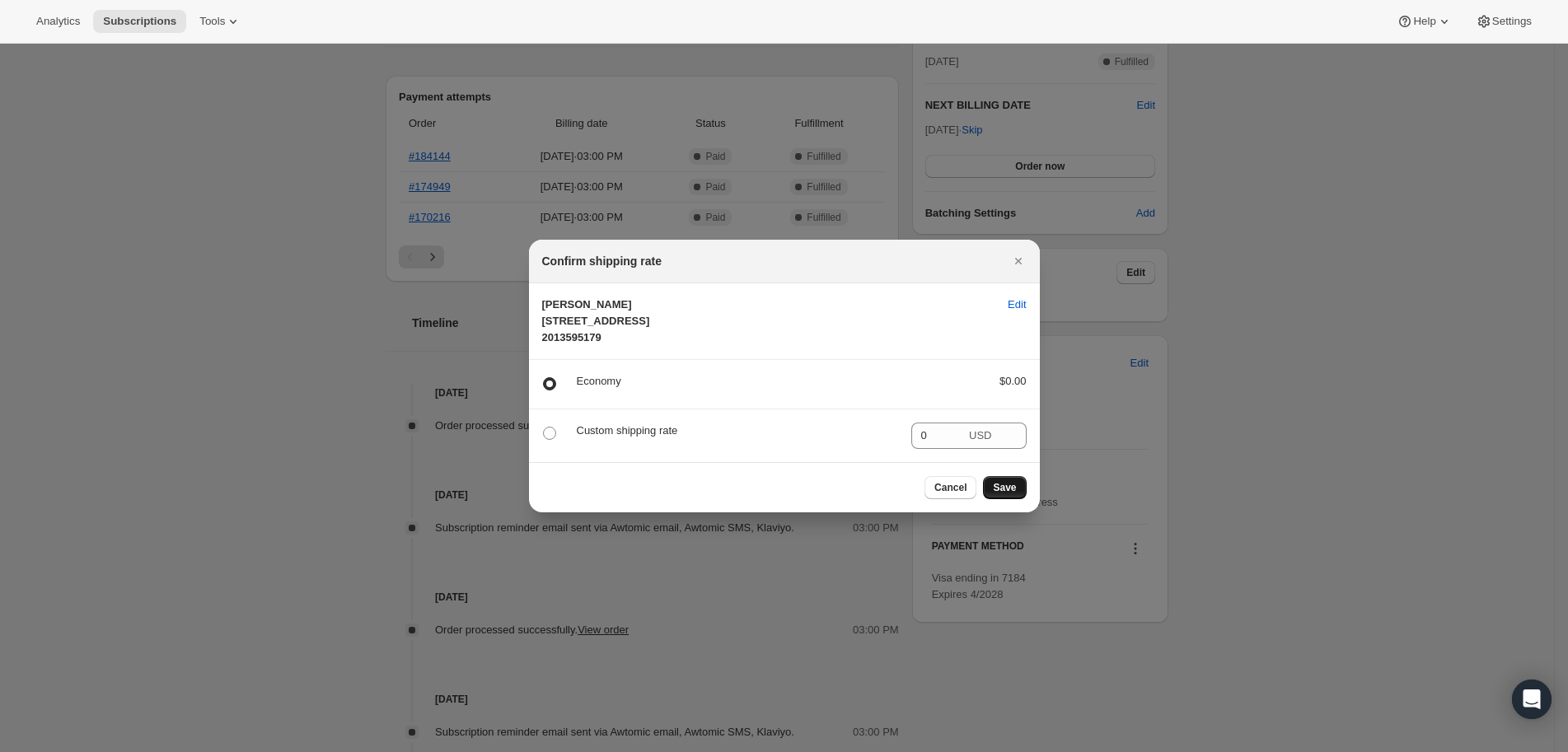
click at [1005, 495] on button "Save" at bounding box center [1004, 488] width 43 height 23
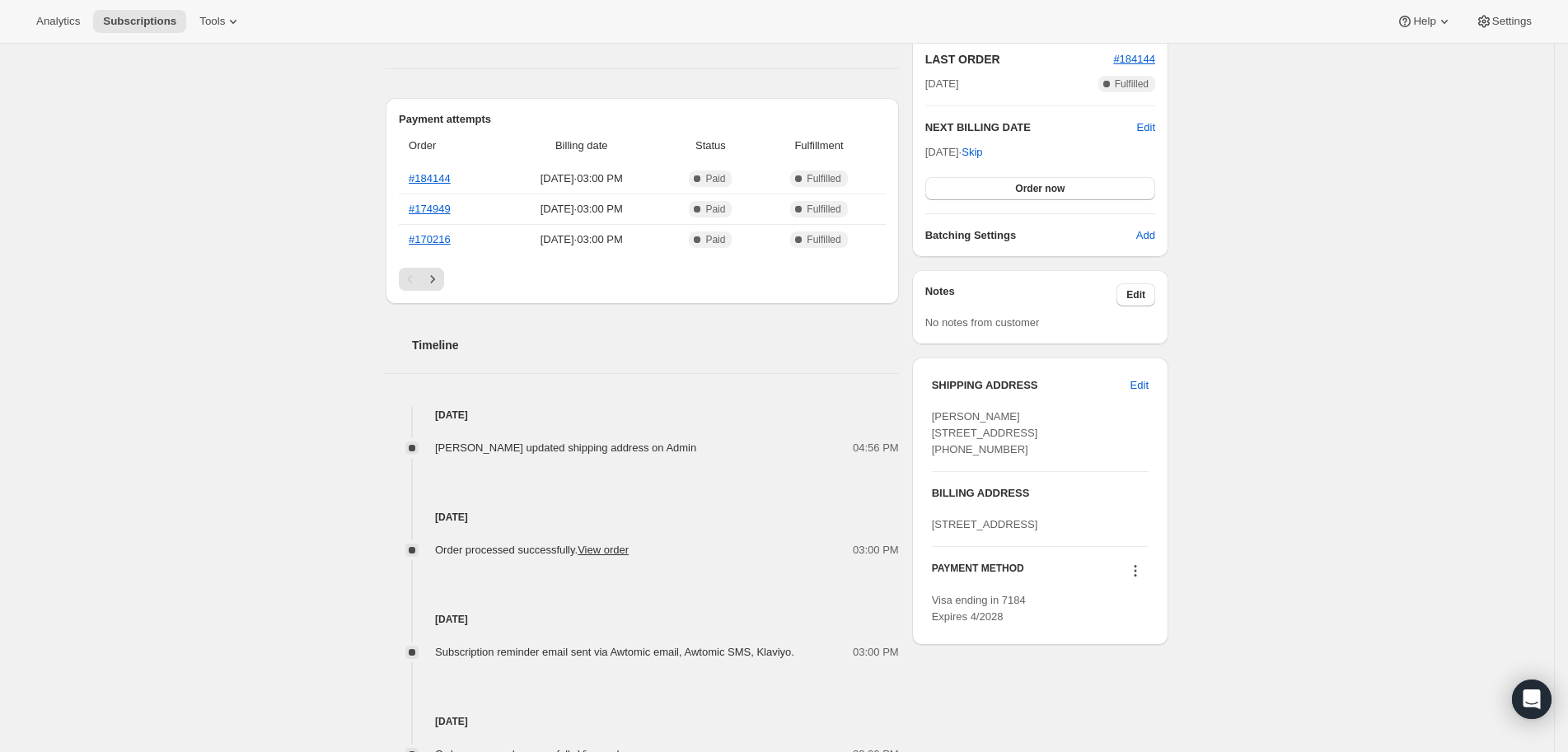
scroll to position [465, 0]
